Goal: Find specific page/section: Find specific page/section

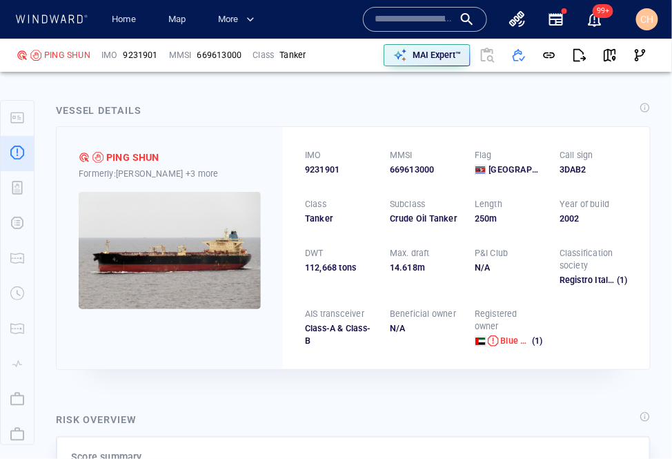
scroll to position [35, 0]
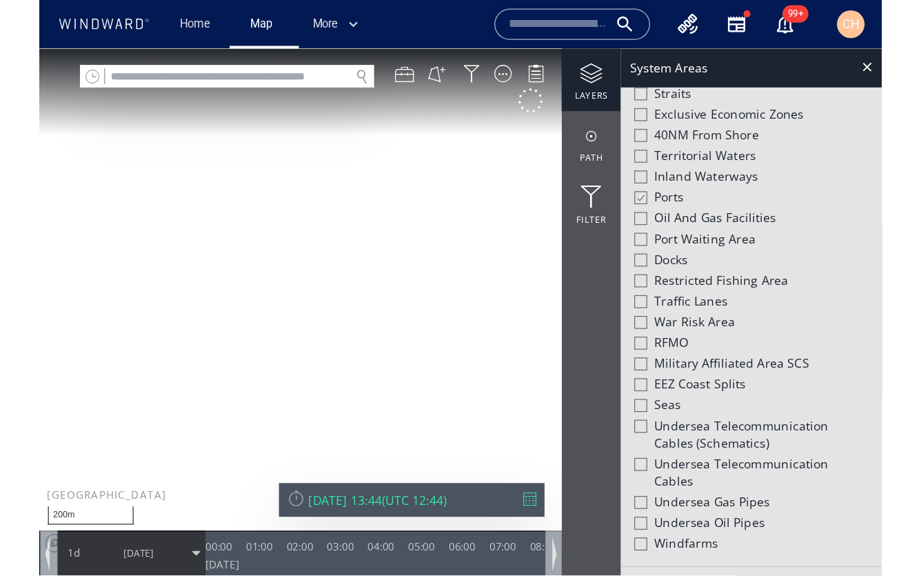
scroll to position [551, 0]
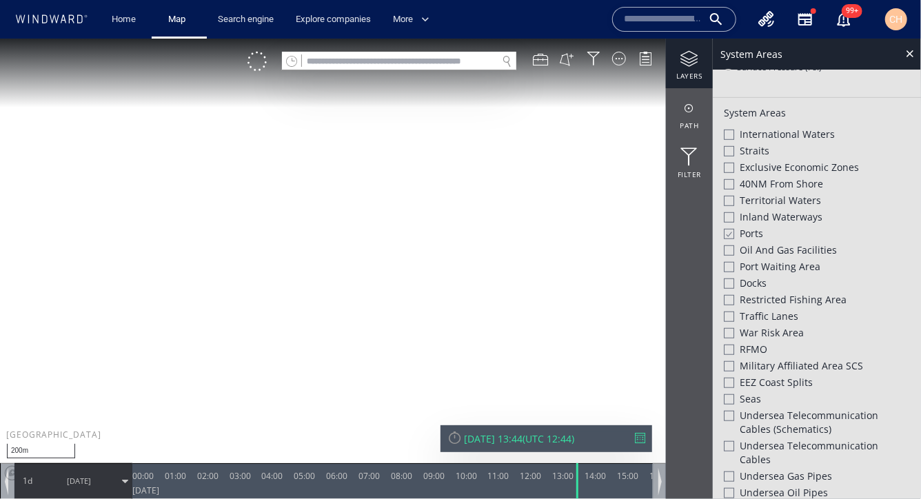
scroll to position [510, 0]
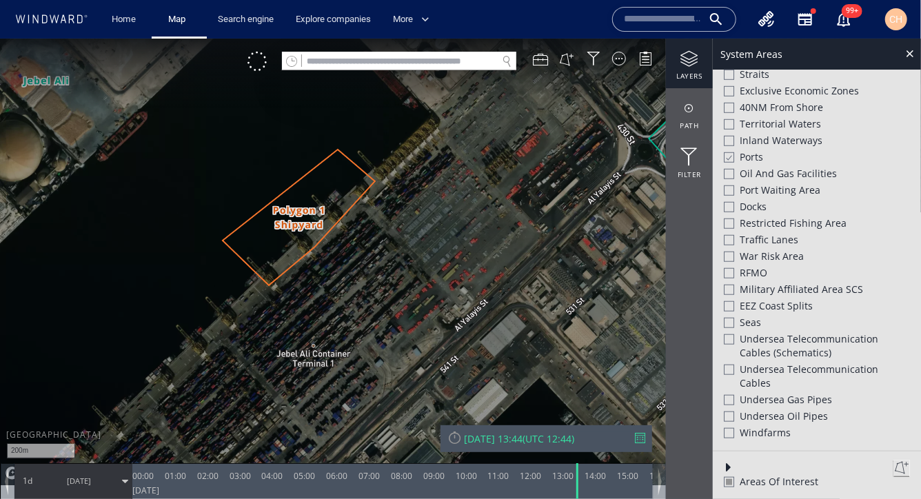
click at [671, 458] on div at bounding box center [729, 481] width 10 height 10
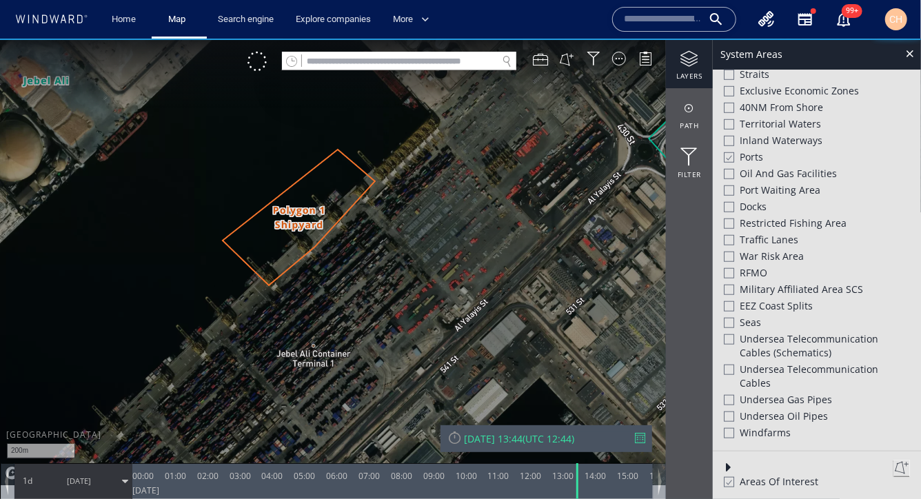
click at [671, 458] on div at bounding box center [728, 482] width 10 height 12
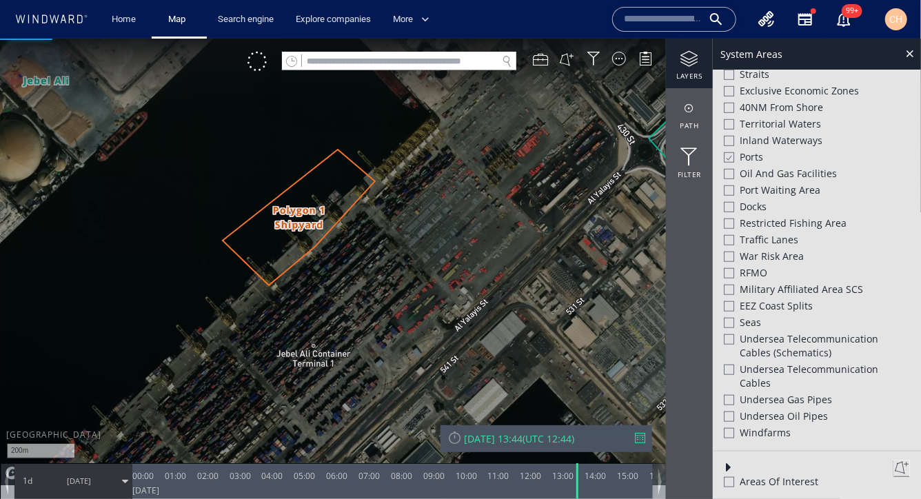
click at [671, 458] on div at bounding box center [728, 467] width 8 height 8
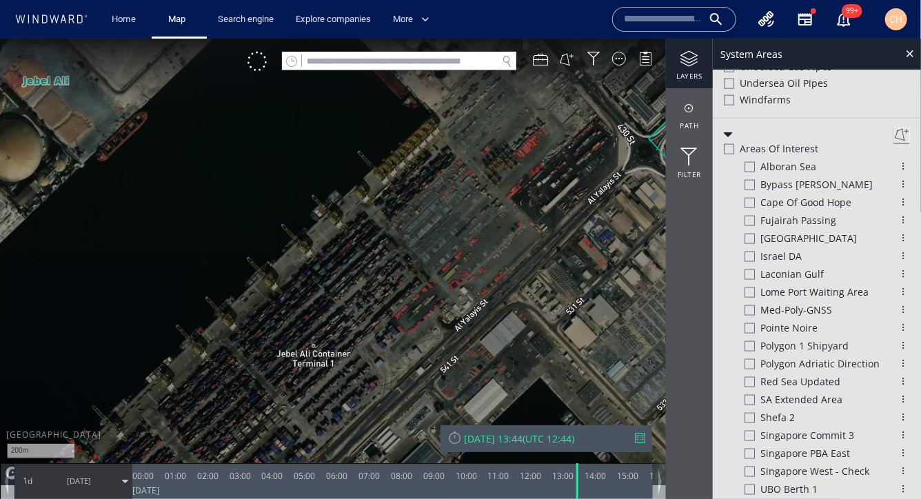
scroll to position [852, 0]
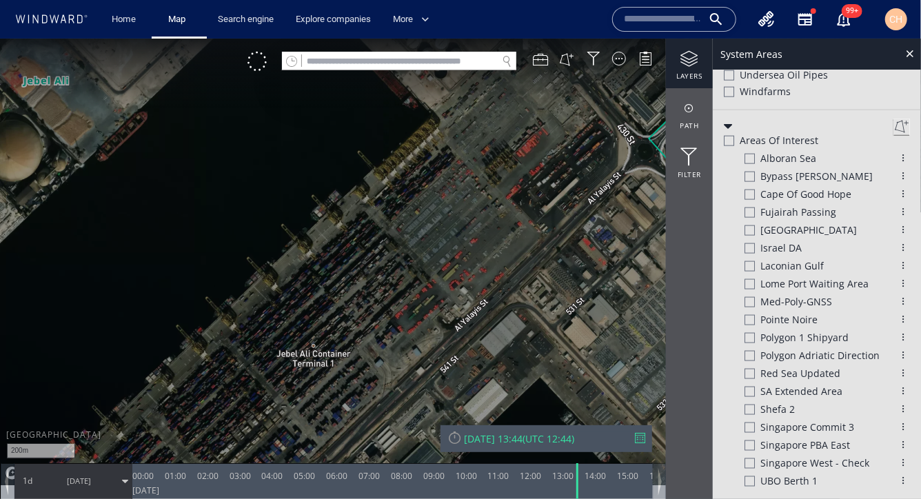
click at [671, 334] on div at bounding box center [903, 336] width 13 height 13
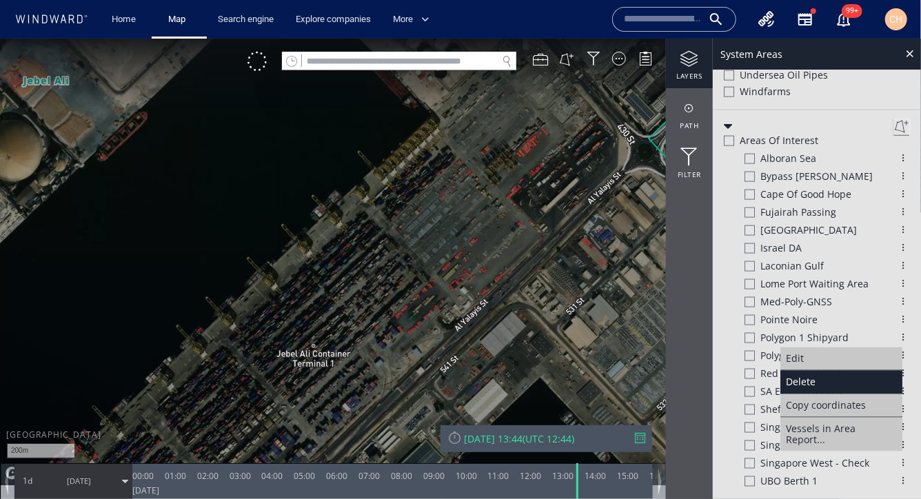
click at [671, 379] on div "Delete" at bounding box center [842, 381] width 122 height 23
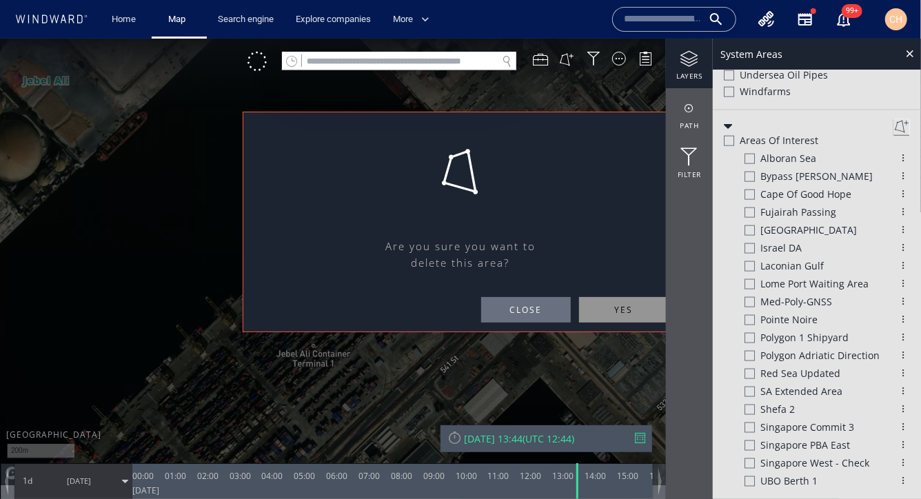
click at [520, 310] on span "close" at bounding box center [526, 310] width 90 height 26
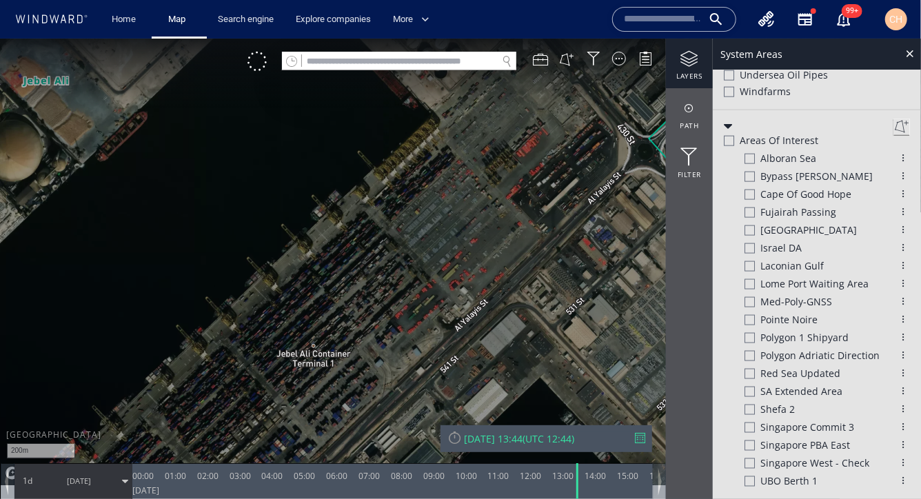
click at [671, 336] on div at bounding box center [750, 337] width 10 height 10
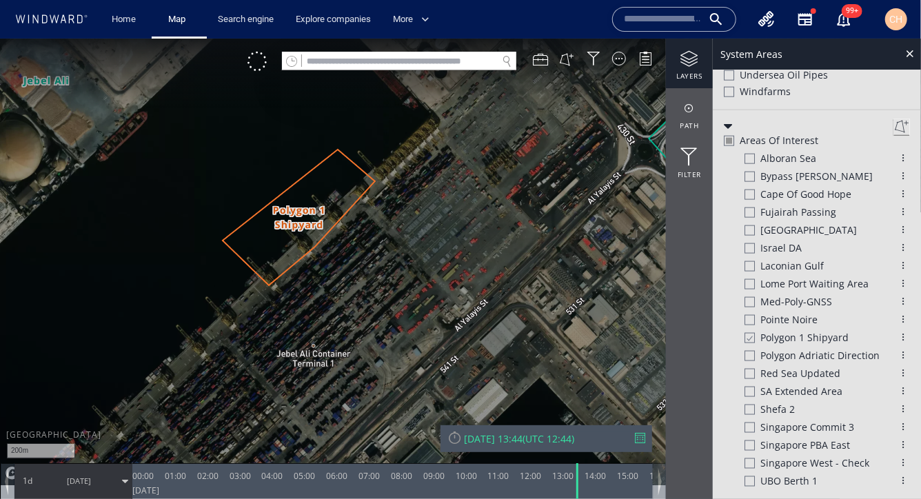
click at [671, 336] on div at bounding box center [903, 336] width 13 height 13
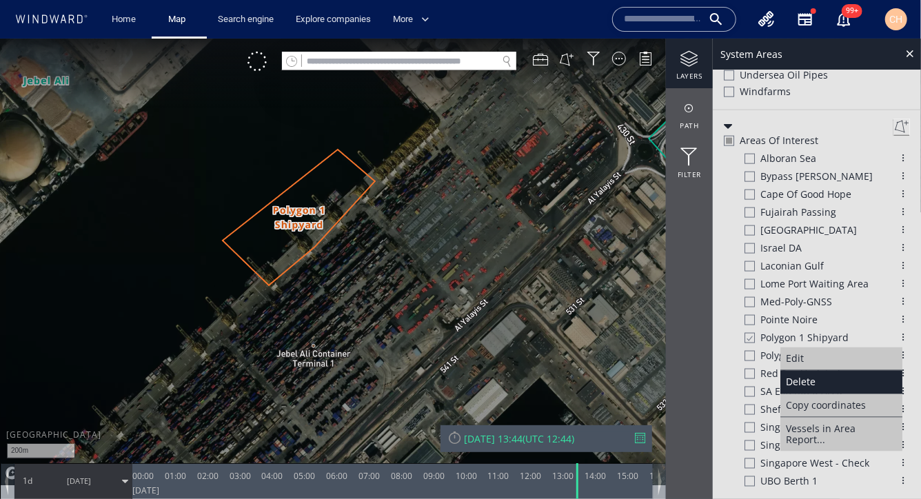
click at [671, 383] on div "Delete" at bounding box center [842, 381] width 122 height 23
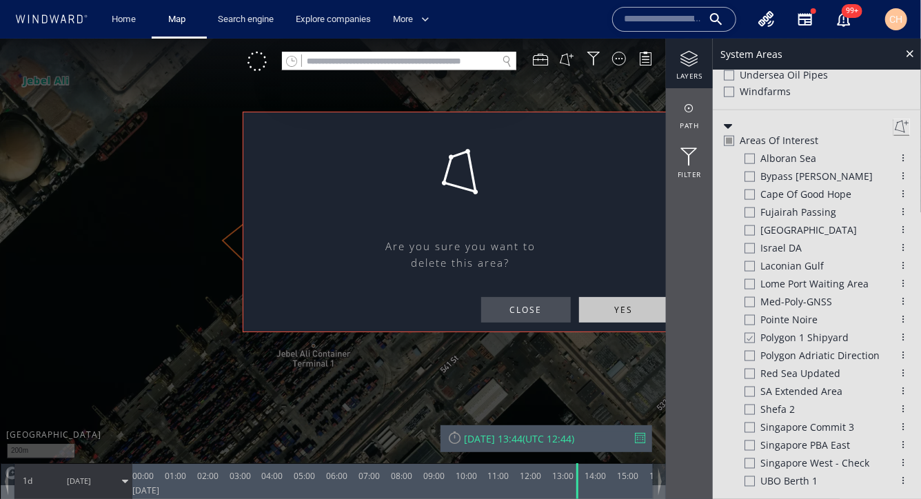
click at [595, 312] on span "yes" at bounding box center [624, 310] width 90 height 26
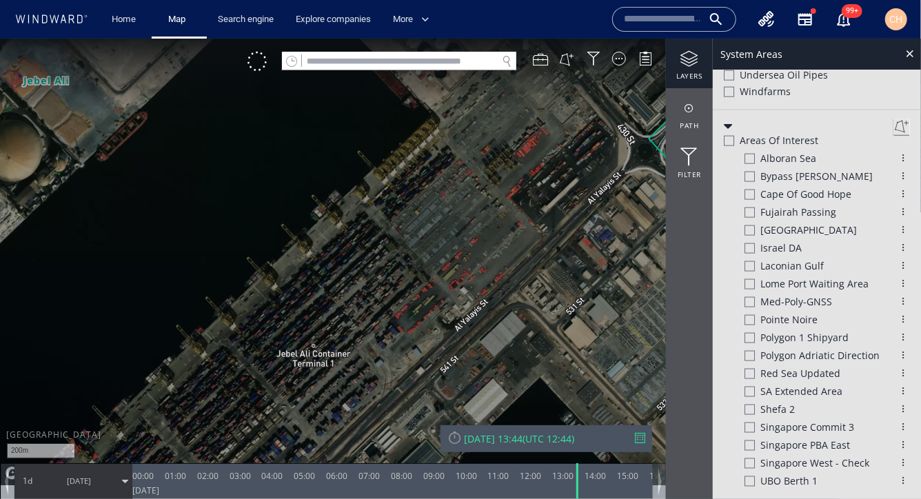
scroll to position [834, 0]
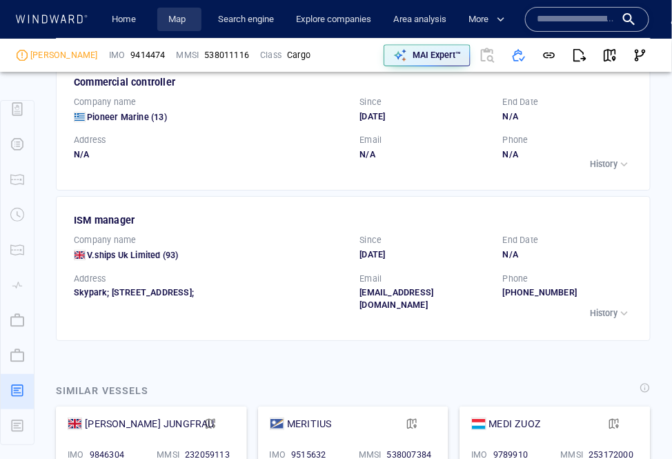
scroll to position [79, 0]
